Goal: Task Accomplishment & Management: Complete application form

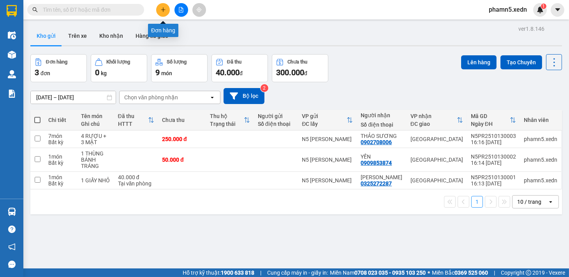
click at [162, 13] on button at bounding box center [163, 10] width 14 height 14
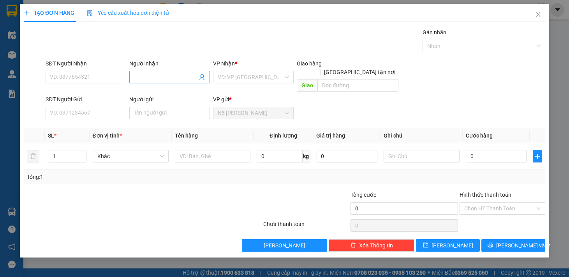
click at [152, 72] on div "Người nhận Tên người nhận" at bounding box center [169, 72] width 81 height 27
click at [152, 72] on span at bounding box center [169, 77] width 81 height 12
type input "THÀNH B"
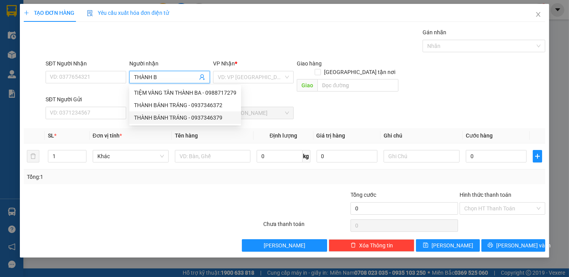
click at [162, 117] on div "THÀNH BÁNH TRÁNG - 0937346379" at bounding box center [185, 117] width 102 height 9
type input "0937346379"
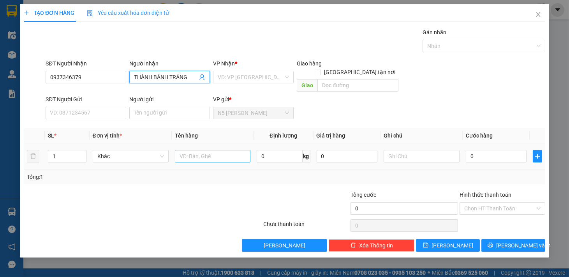
type input "THÀNH BÁNH TRÁNG"
click at [200, 150] on input "text" at bounding box center [213, 156] width 76 height 12
click at [283, 74] on div "VD: VP [GEOGRAPHIC_DATA]" at bounding box center [253, 77] width 81 height 12
type input "1 THÙNG BÁNH TRÁNG"
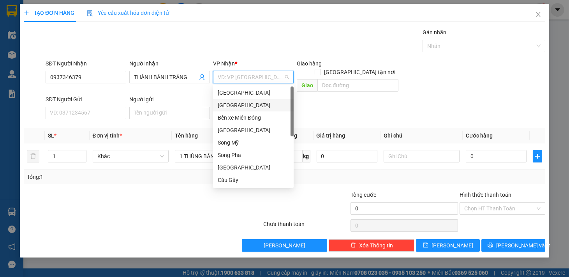
click at [255, 101] on div "[GEOGRAPHIC_DATA]" at bounding box center [253, 105] width 71 height 9
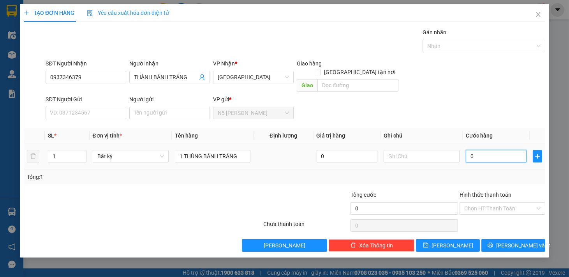
click at [481, 150] on input "0" at bounding box center [496, 156] width 61 height 12
type input "8"
type input "80"
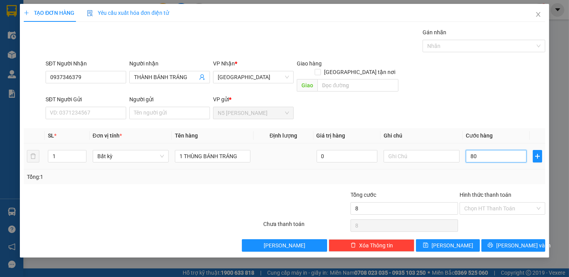
type input "80"
click at [503, 202] on input "Hình thức thanh toán" at bounding box center [499, 208] width 71 height 12
type input "80.000"
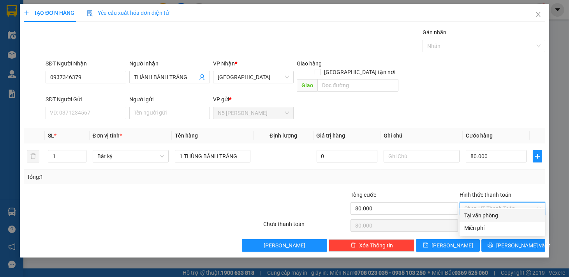
click at [494, 216] on div "Tại văn phòng" at bounding box center [502, 215] width 76 height 9
type input "0"
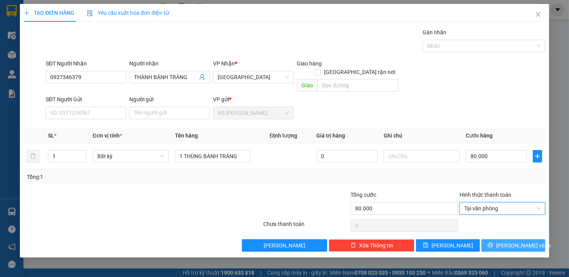
click at [493, 242] on icon "printer" at bounding box center [489, 244] width 5 height 5
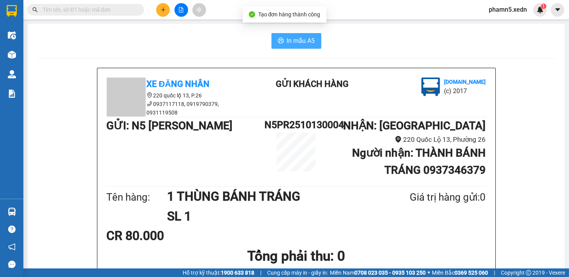
click at [295, 42] on span "In mẫu A5" at bounding box center [301, 41] width 28 height 10
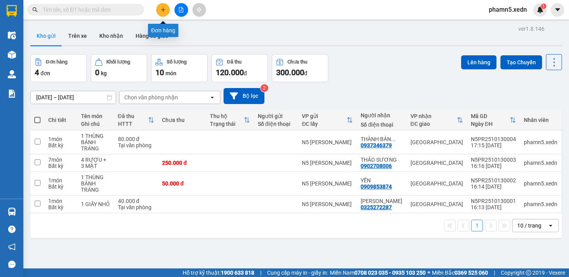
click at [165, 6] on button at bounding box center [163, 10] width 14 height 14
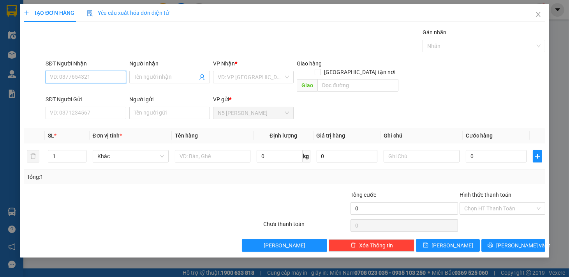
click at [107, 77] on input "SĐT Người Nhận" at bounding box center [86, 77] width 81 height 12
click at [104, 89] on div "0792747479 - TRANG" at bounding box center [85, 92] width 71 height 9
type input "0792747479"
type input "TRANG"
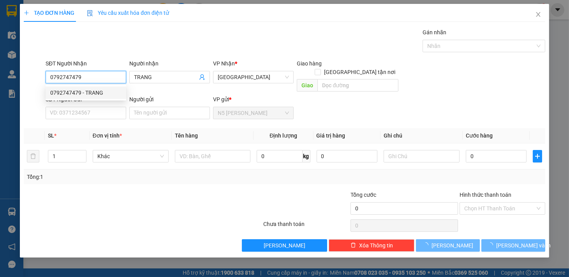
type input "30.000"
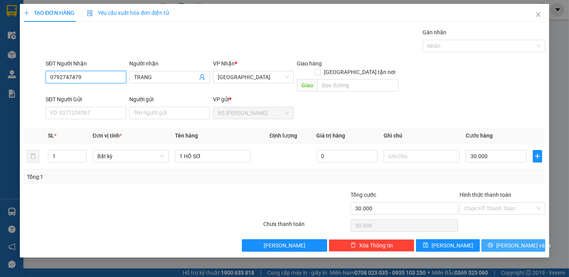
type input "0792747479"
click at [492, 243] on icon "printer" at bounding box center [489, 245] width 5 height 5
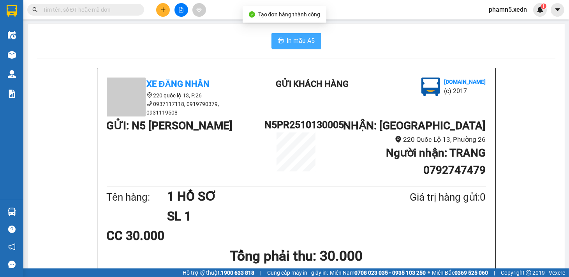
click at [301, 43] on span "In mẫu A5" at bounding box center [301, 41] width 28 height 10
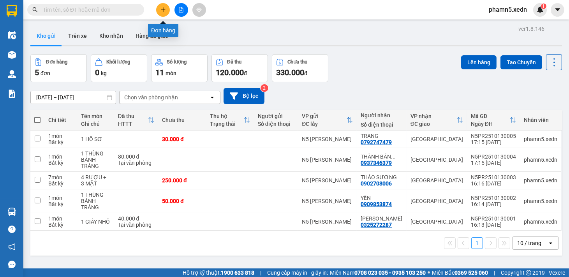
click at [164, 10] on icon "plus" at bounding box center [162, 9] width 5 height 5
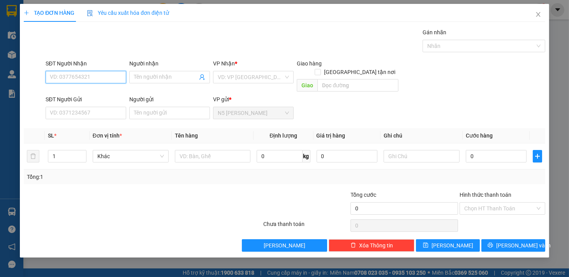
click at [98, 78] on input "SĐT Người Nhận" at bounding box center [86, 77] width 81 height 12
click at [111, 91] on div "0328596799 - NHƠN PHÁT" at bounding box center [85, 92] width 71 height 9
type input "0328596799"
type input "NHƠN PHÁT"
type input "SƠN BÌNH [GEOGRAPHIC_DATA]"
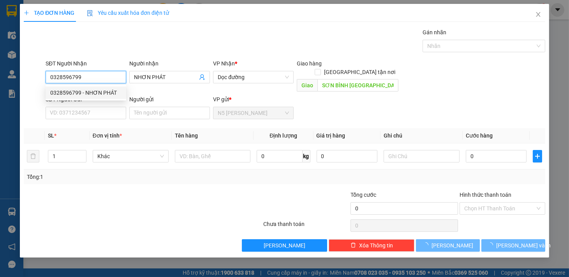
type input "300.000"
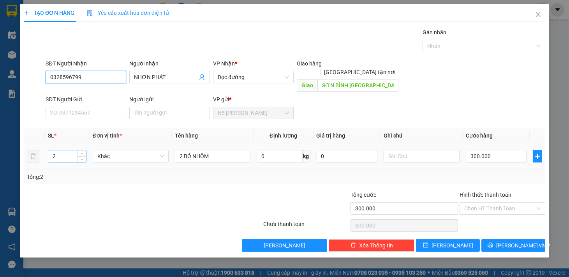
type input "0328596799"
click at [60, 151] on input "2" at bounding box center [67, 156] width 38 height 12
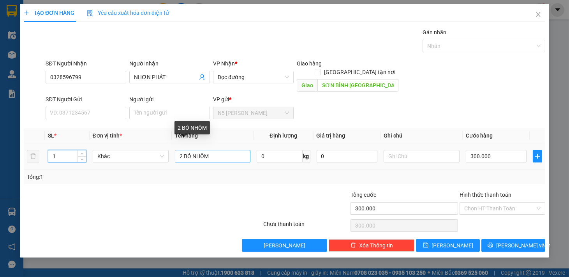
type input "1"
click at [179, 150] on input "2 BÓ NHÔM" at bounding box center [213, 156] width 76 height 12
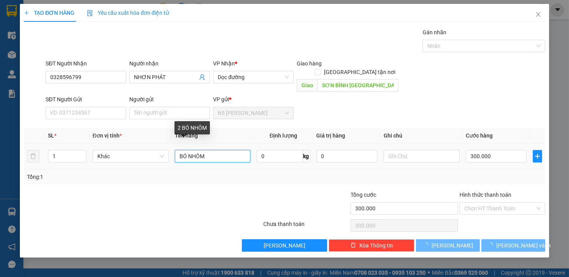
type input "1 BÓ NHÔM"
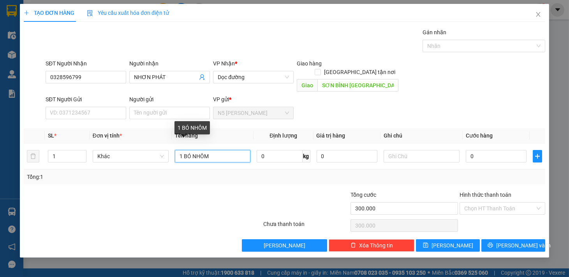
type input "0"
type input "1 BÓ NHÔM"
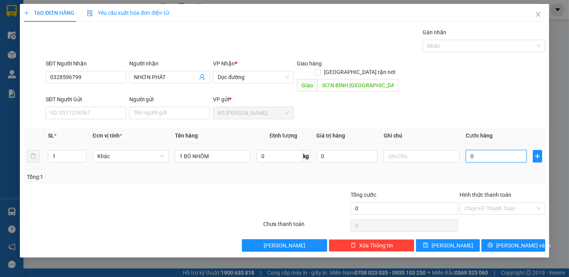
click at [501, 150] on input "0" at bounding box center [496, 156] width 61 height 12
type input "1"
type input "15"
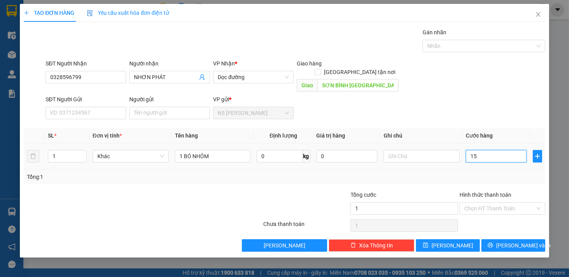
type input "15"
type input "150"
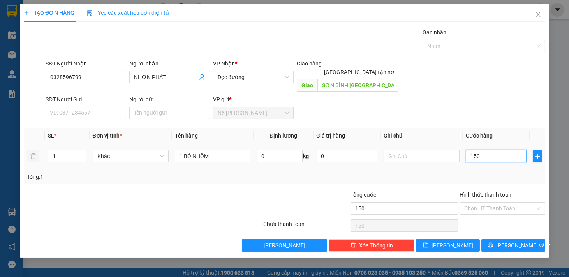
type input "1.500"
type input "15.000"
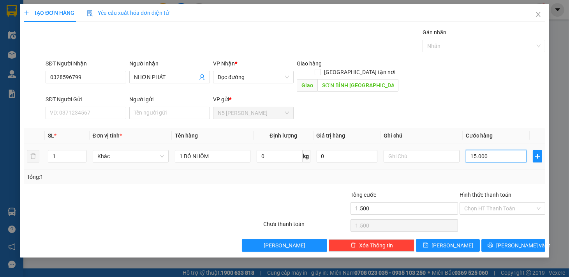
type input "15.000"
type input "150.000"
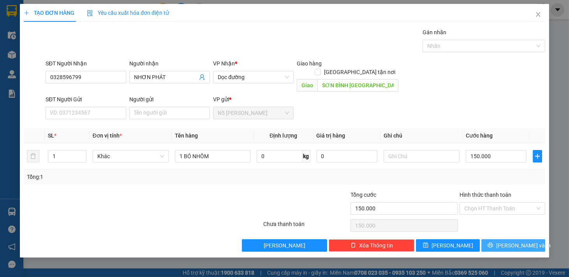
click at [492, 243] on icon "printer" at bounding box center [489, 245] width 5 height 5
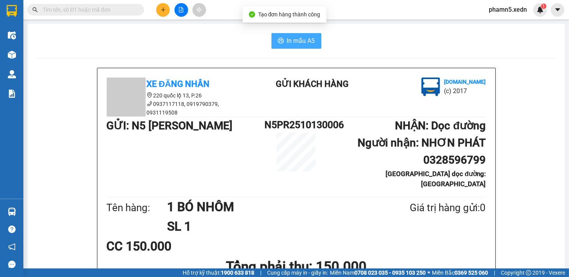
click at [292, 39] on span "In mẫu A5" at bounding box center [301, 41] width 28 height 10
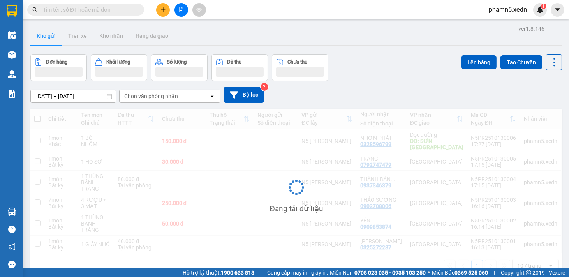
click at [164, 9] on icon "plus" at bounding box center [162, 9] width 5 height 5
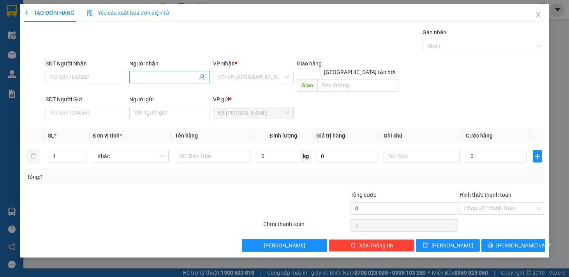
click at [149, 80] on input "Người nhận" at bounding box center [165, 77] width 63 height 9
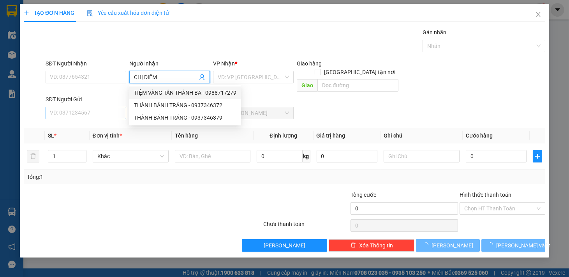
type input "CHỊ DIỄM"
click at [106, 107] on input "SĐT Người Gửi" at bounding box center [86, 113] width 81 height 12
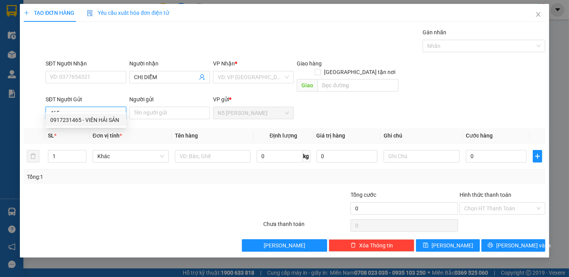
click at [108, 118] on div "0917231465 - VIÊN HẢI SẢN" at bounding box center [85, 120] width 71 height 9
type input "0917231465"
type input "VIÊN HẢI SẢN"
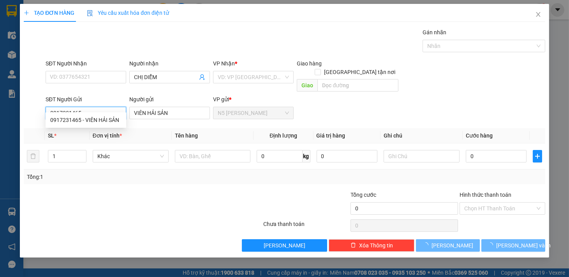
type input "50.000"
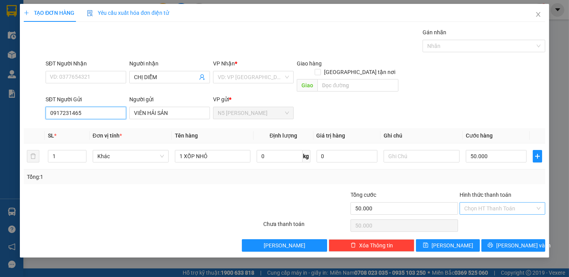
type input "0917231465"
click at [492, 202] on input "Hình thức thanh toán" at bounding box center [499, 208] width 71 height 12
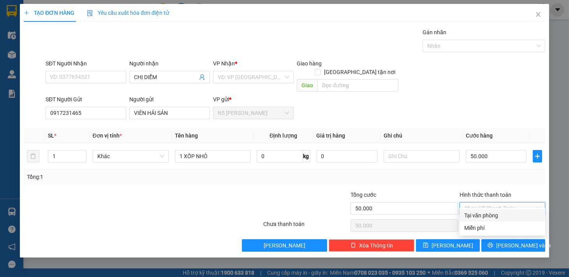
click at [492, 215] on div "Tại văn phòng" at bounding box center [502, 215] width 76 height 9
type input "0"
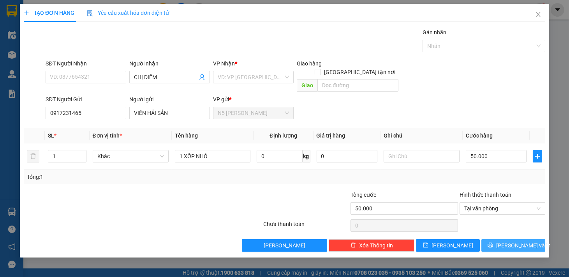
click at [501, 241] on button "[PERSON_NAME] và In" at bounding box center [513, 245] width 64 height 12
click at [286, 76] on div "VD: VP [GEOGRAPHIC_DATA]" at bounding box center [253, 77] width 81 height 12
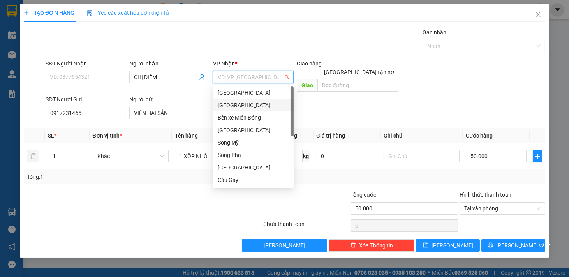
click at [259, 100] on div "[GEOGRAPHIC_DATA]" at bounding box center [253, 105] width 81 height 12
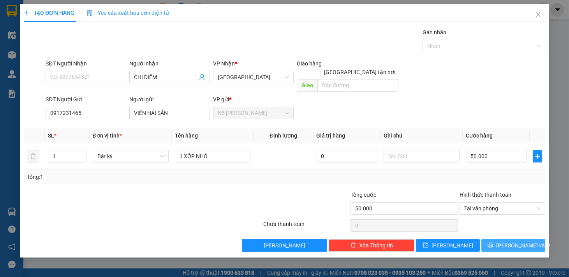
click at [503, 239] on button "[PERSON_NAME] và In" at bounding box center [513, 245] width 64 height 12
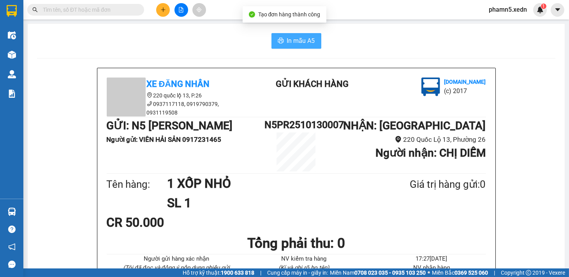
click at [299, 42] on span "In mẫu A5" at bounding box center [301, 41] width 28 height 10
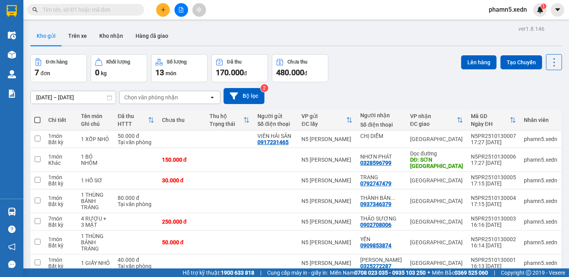
click at [162, 9] on icon "plus" at bounding box center [162, 9] width 5 height 5
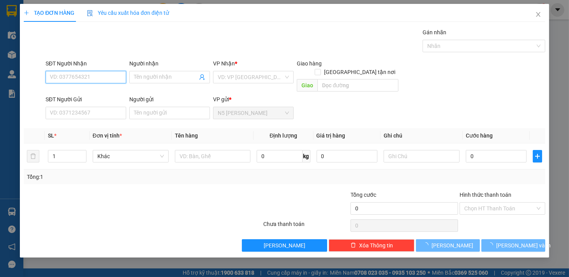
click at [96, 75] on input "SĐT Người Nhận" at bounding box center [86, 77] width 81 height 12
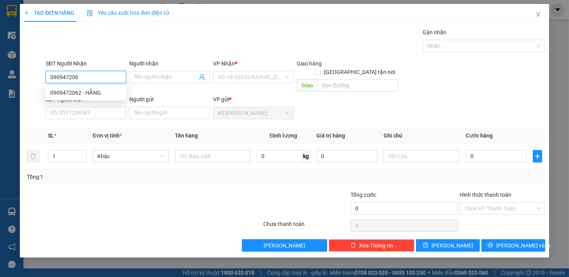
type input "0909472062"
click at [95, 91] on div "0909472062 - HẰNG" at bounding box center [85, 92] width 71 height 9
type input "HẰNG"
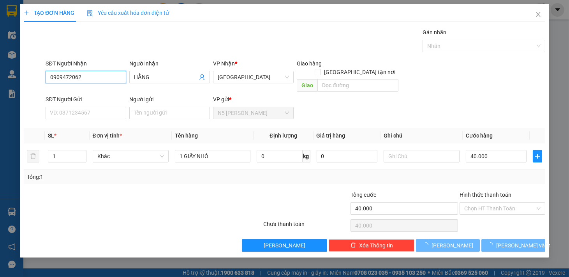
type input "40.000"
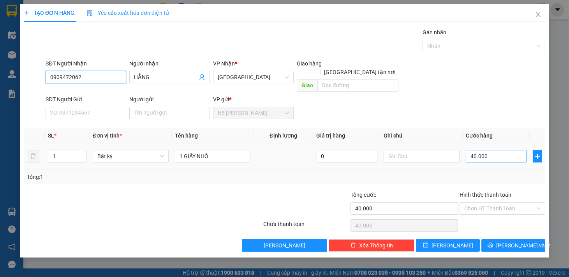
type input "0909472062"
click at [498, 150] on input "40.000" at bounding box center [496, 156] width 61 height 12
type input "3"
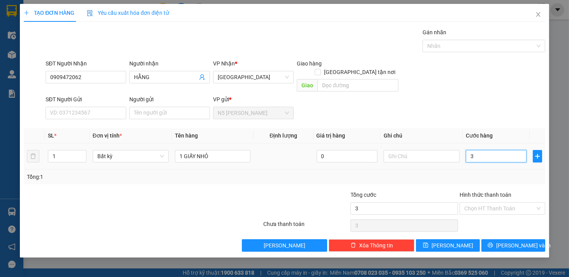
type input "30"
type input "300"
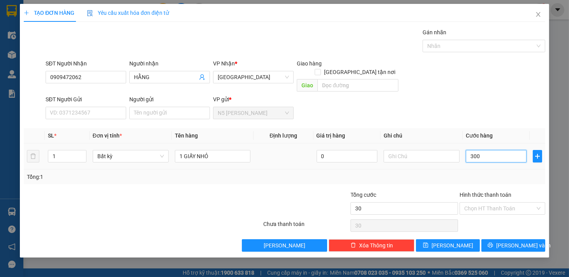
type input "300"
type input "3.000"
type input "30.000"
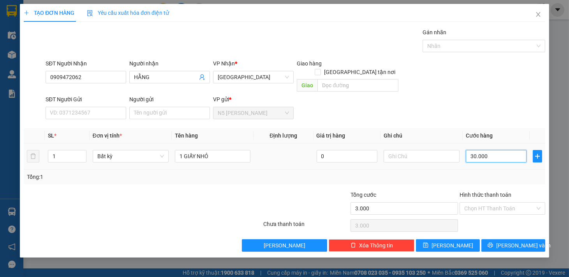
type input "30.000"
click at [509, 202] on input "Hình thức thanh toán" at bounding box center [499, 208] width 71 height 12
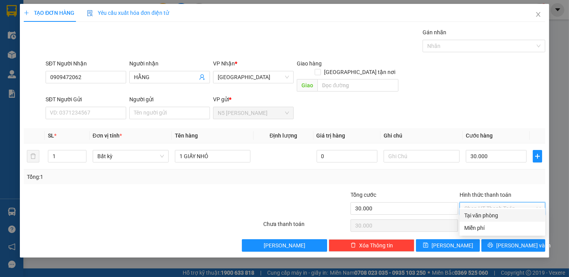
click at [499, 219] on div "Tại văn phòng" at bounding box center [502, 215] width 76 height 9
type input "0"
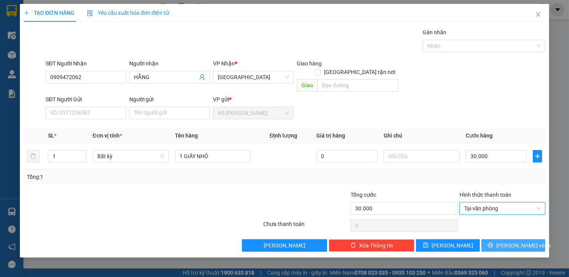
click at [493, 242] on icon "printer" at bounding box center [489, 244] width 5 height 5
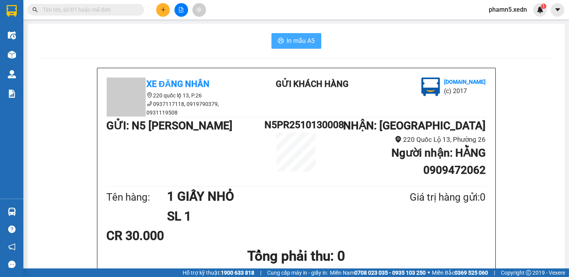
click at [302, 37] on span "In mẫu A5" at bounding box center [301, 41] width 28 height 10
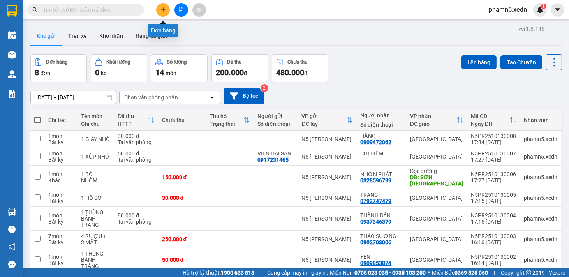
click at [162, 8] on icon "plus" at bounding box center [162, 9] width 5 height 5
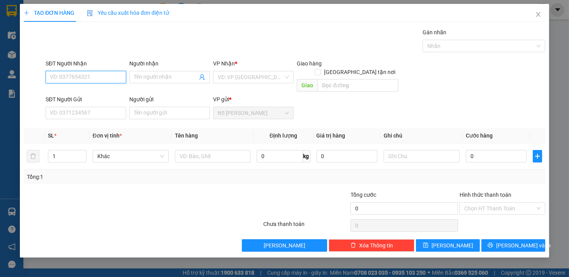
click at [90, 76] on input "SĐT Người Nhận" at bounding box center [86, 77] width 81 height 12
click at [143, 71] on span at bounding box center [169, 77] width 81 height 12
type input "BÍCH TRÂM"
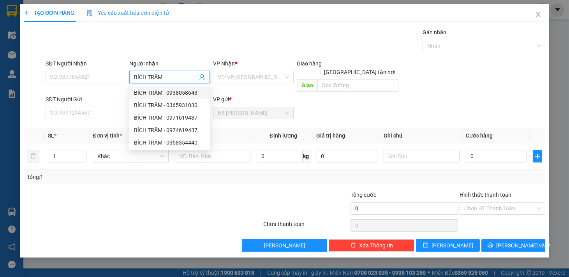
click at [172, 95] on div "BÍCH TRÂM - 0938058643" at bounding box center [169, 92] width 71 height 9
type input "0938058643"
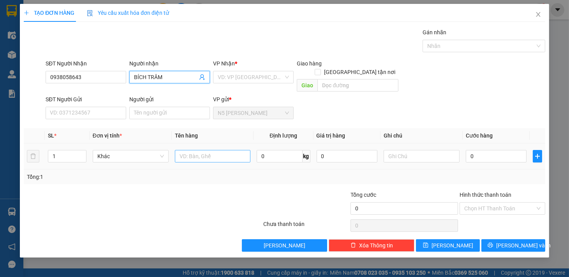
type input "BÍCH TRÂM"
click at [190, 150] on input "text" at bounding box center [213, 156] width 76 height 12
click at [288, 76] on div "VD: VP [GEOGRAPHIC_DATA]" at bounding box center [253, 77] width 81 height 12
type input "1 XỐP"
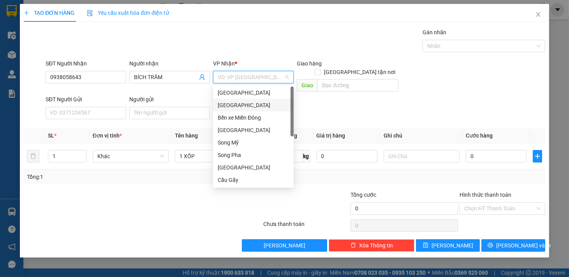
click at [248, 107] on div "[GEOGRAPHIC_DATA]" at bounding box center [253, 105] width 71 height 9
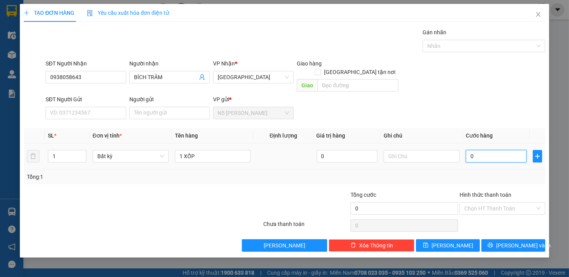
click at [485, 150] on input "0" at bounding box center [496, 156] width 61 height 12
type input "5"
type input "50"
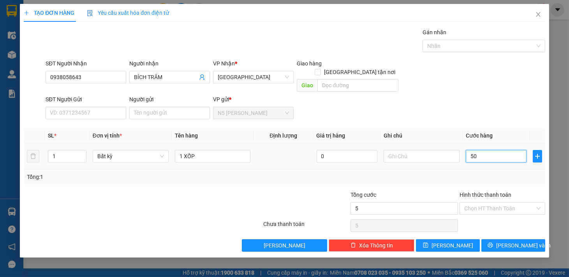
type input "50"
type input "500"
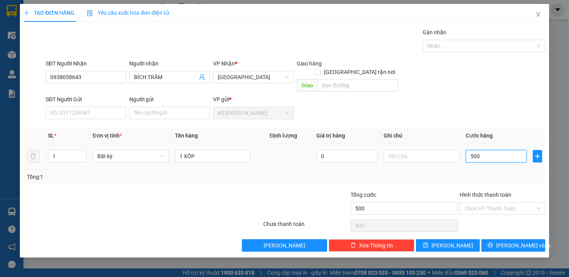
type input "5.000"
type input "50.000"
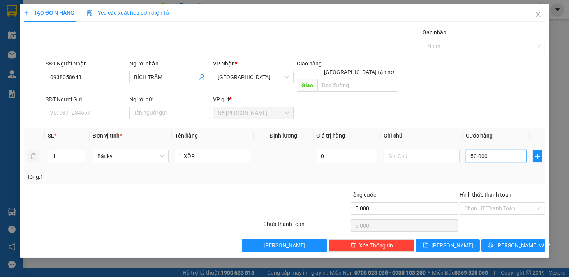
type input "50.000"
click at [490, 202] on input "Hình thức thanh toán" at bounding box center [499, 208] width 71 height 12
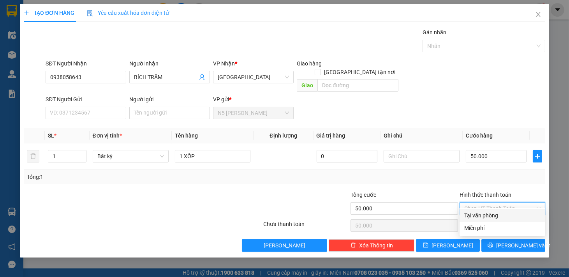
click at [486, 215] on div "Tại văn phòng" at bounding box center [502, 215] width 76 height 9
type input "0"
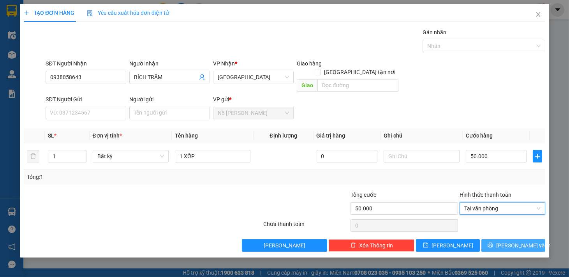
click at [519, 241] on span "[PERSON_NAME] và In" at bounding box center [523, 245] width 55 height 9
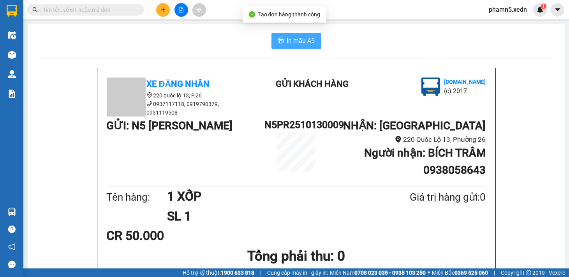
click at [291, 38] on span "In mẫu A5" at bounding box center [301, 41] width 28 height 10
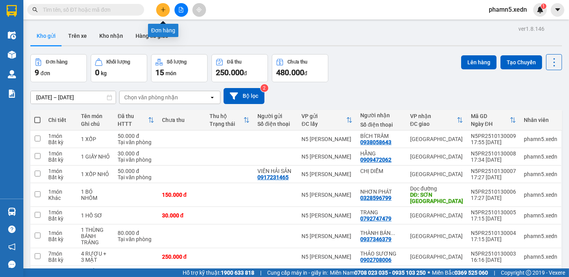
click at [160, 8] on icon "plus" at bounding box center [162, 9] width 5 height 5
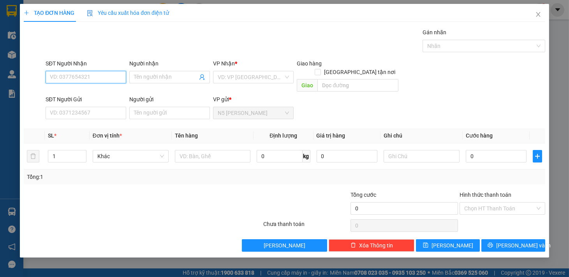
click at [100, 78] on input "SĐT Người Nhận" at bounding box center [86, 77] width 81 height 12
click at [111, 92] on div "0923687087 - DŨNG" at bounding box center [85, 92] width 71 height 9
type input "0923687087"
type input "DŨNG"
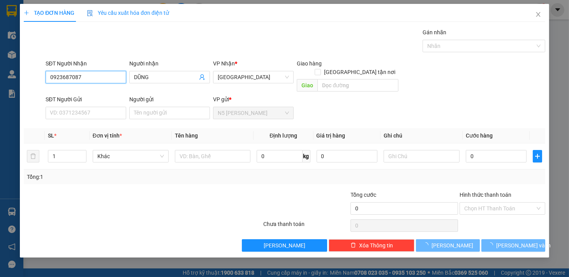
type input "40.000"
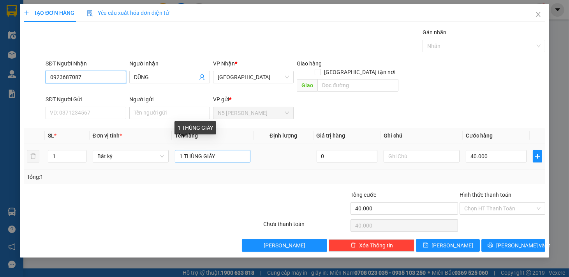
type input "0923687087"
click at [234, 150] on input "1 THÙNG GIẤY" at bounding box center [213, 156] width 76 height 12
click at [186, 150] on input "1 CỐP" at bounding box center [213, 156] width 76 height 12
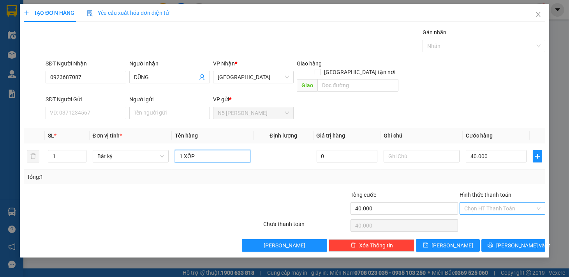
type input "1 XỐP"
click at [485, 202] on input "Hình thức thanh toán" at bounding box center [499, 208] width 71 height 12
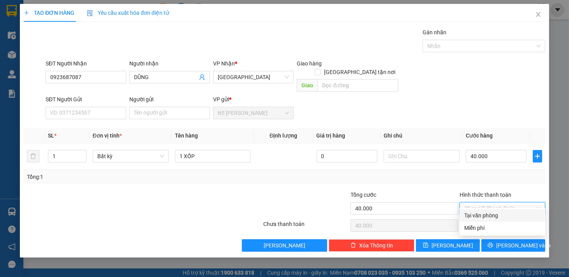
click at [493, 216] on div "Tại văn phòng" at bounding box center [502, 215] width 76 height 9
type input "0"
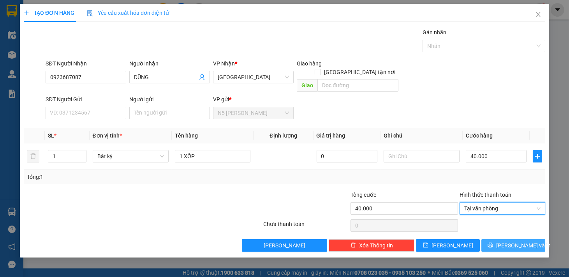
click at [521, 241] on span "[PERSON_NAME] và In" at bounding box center [523, 245] width 55 height 9
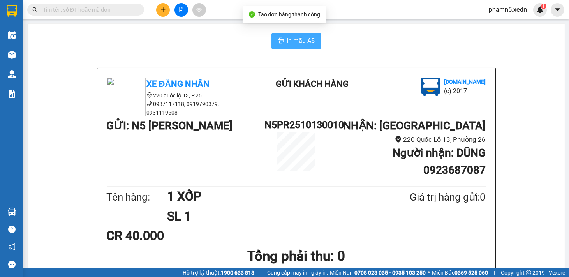
drag, startPoint x: 305, startPoint y: 41, endPoint x: 324, endPoint y: 44, distance: 19.3
click at [316, 41] on button "In mẫu A5" at bounding box center [296, 41] width 50 height 16
